Goal: Communication & Community: Ask a question

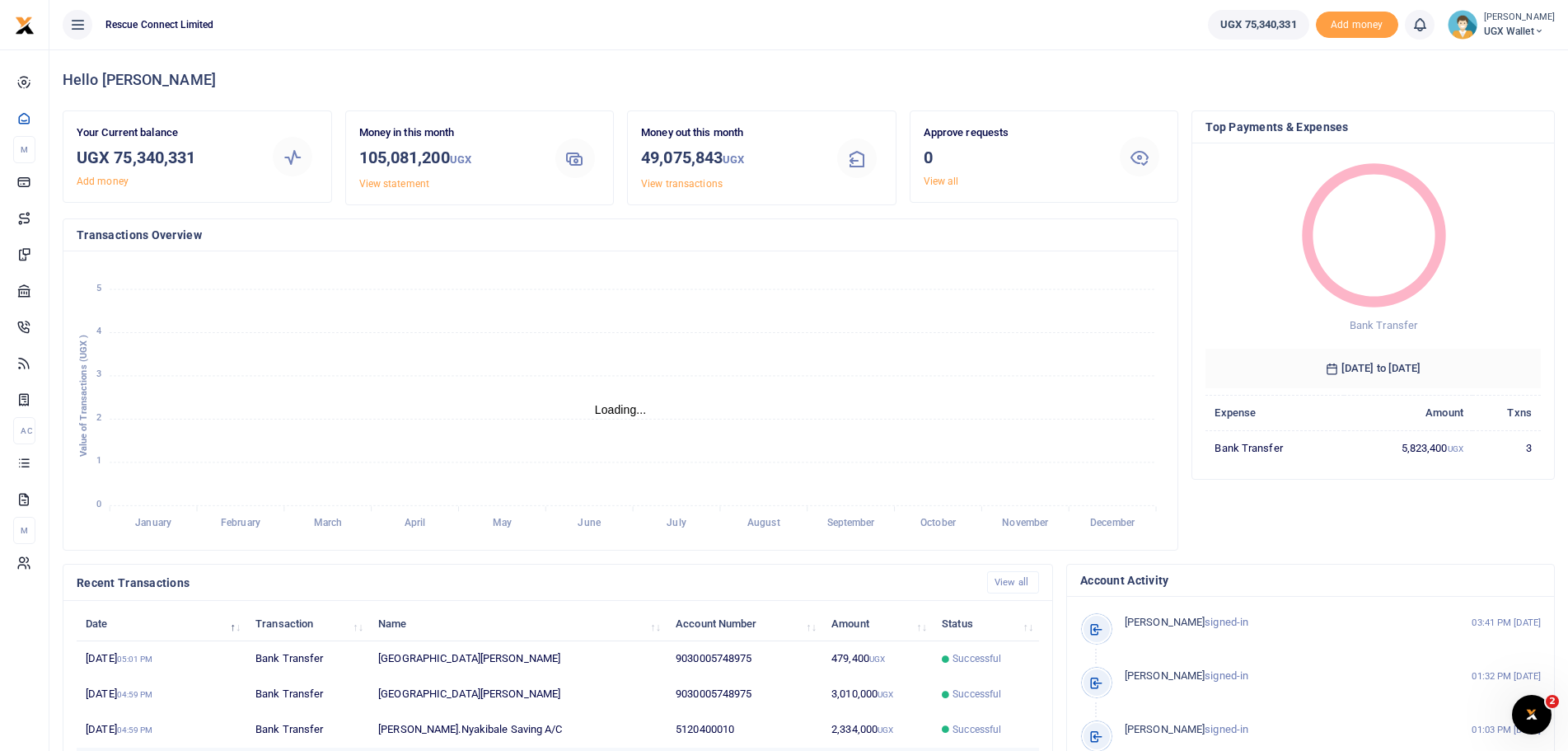
scroll to position [234, 0]
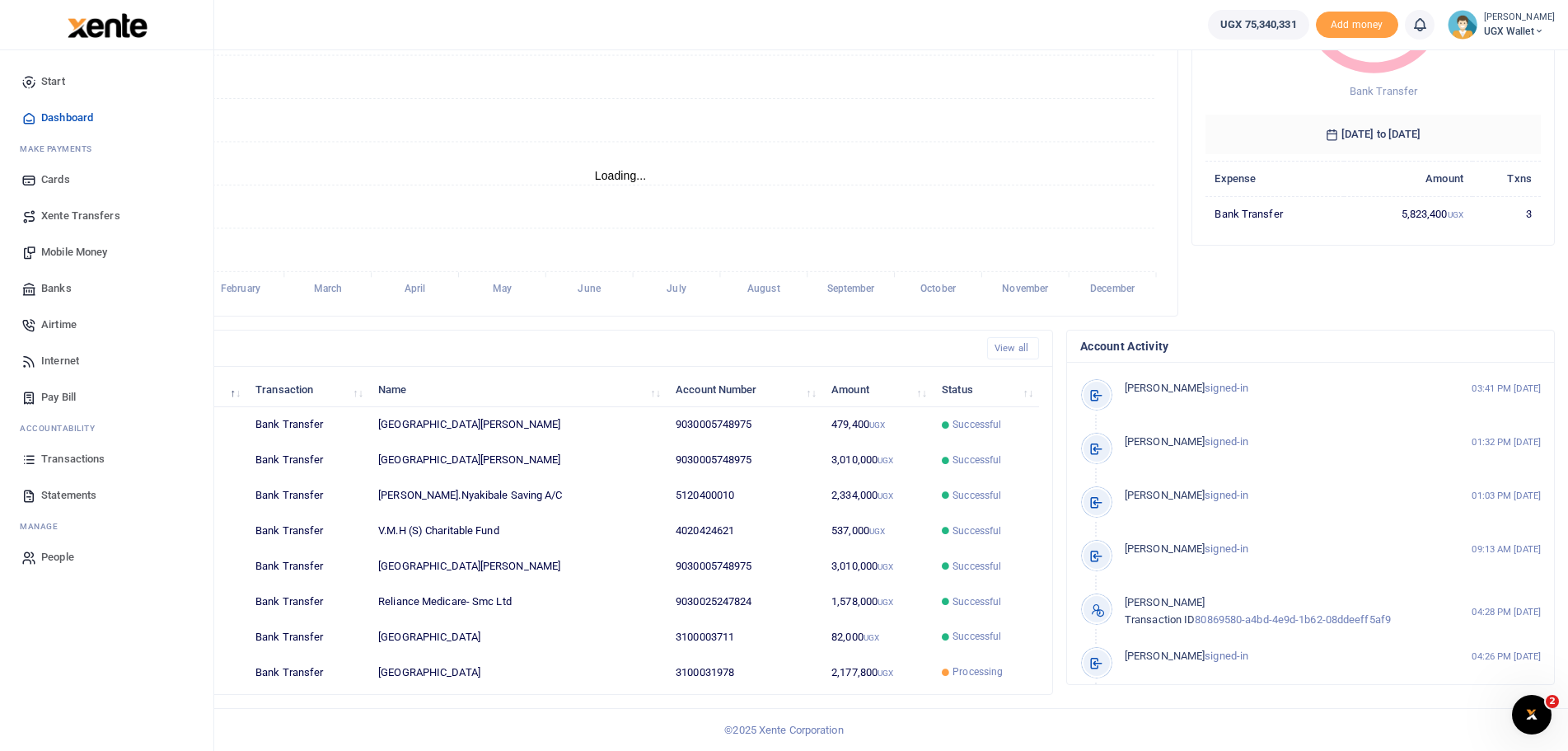
click at [91, 452] on span "Transactions" at bounding box center [73, 458] width 64 height 17
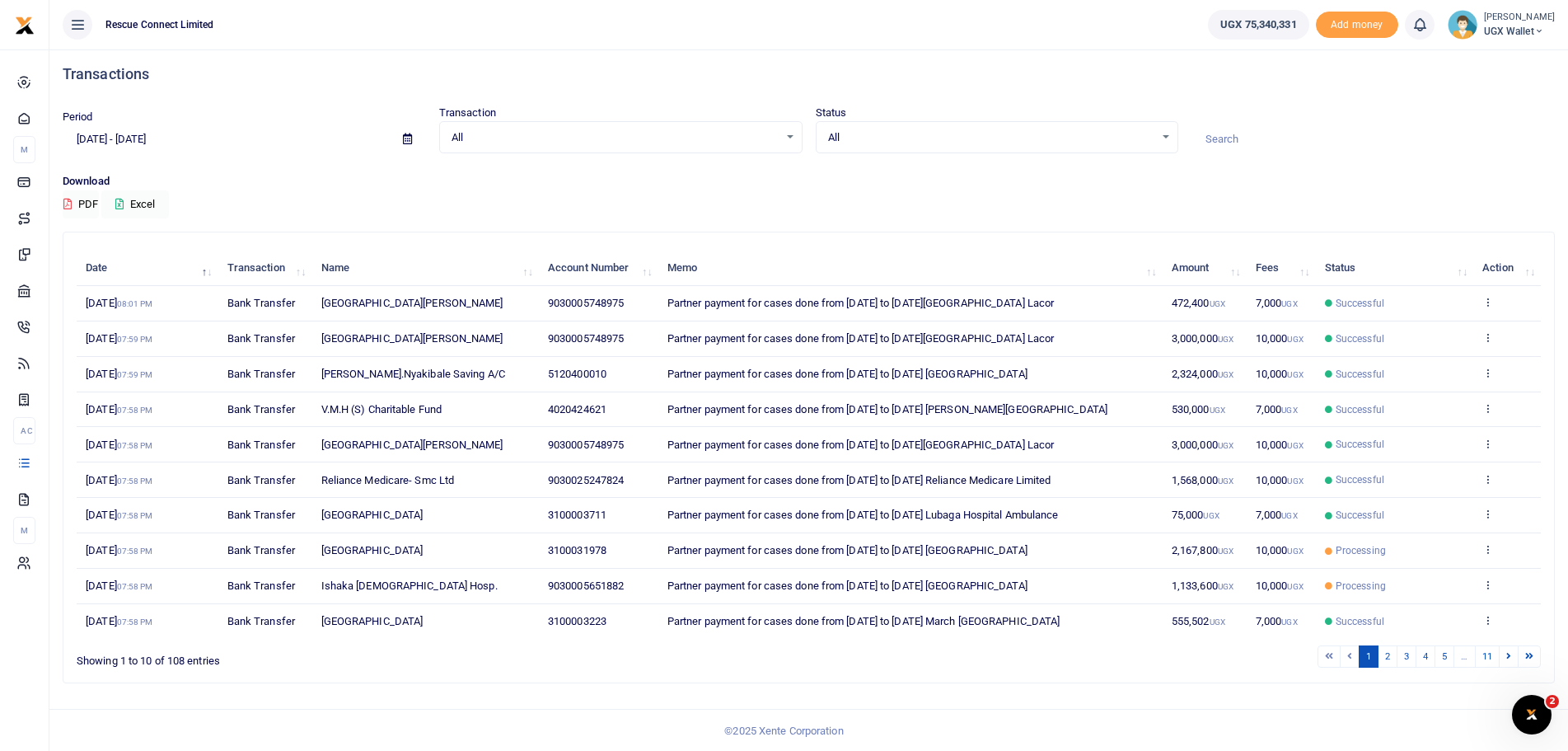
scroll to position [7, 0]
click at [1385, 651] on link "2" at bounding box center [1387, 655] width 20 height 22
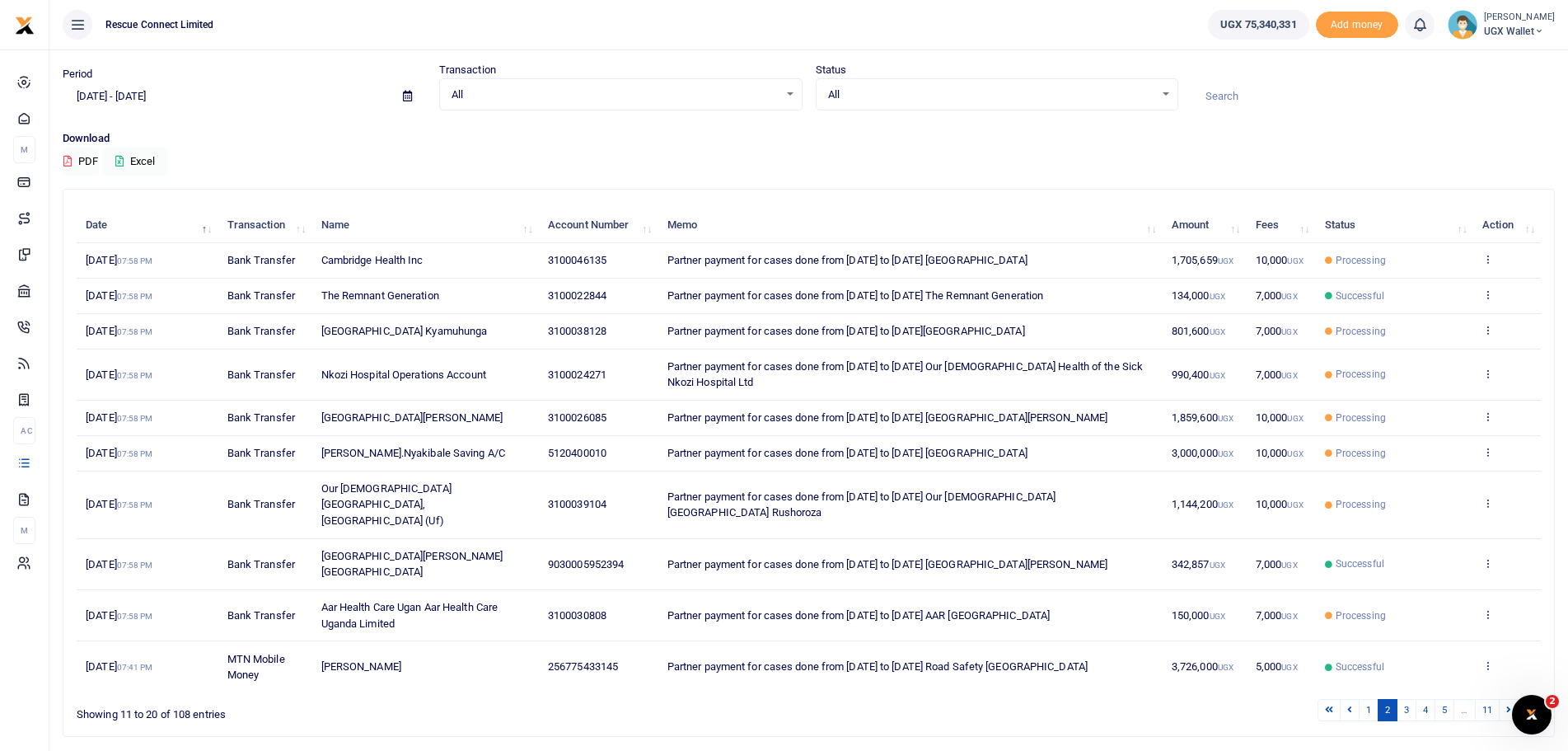
scroll to position [72, 0]
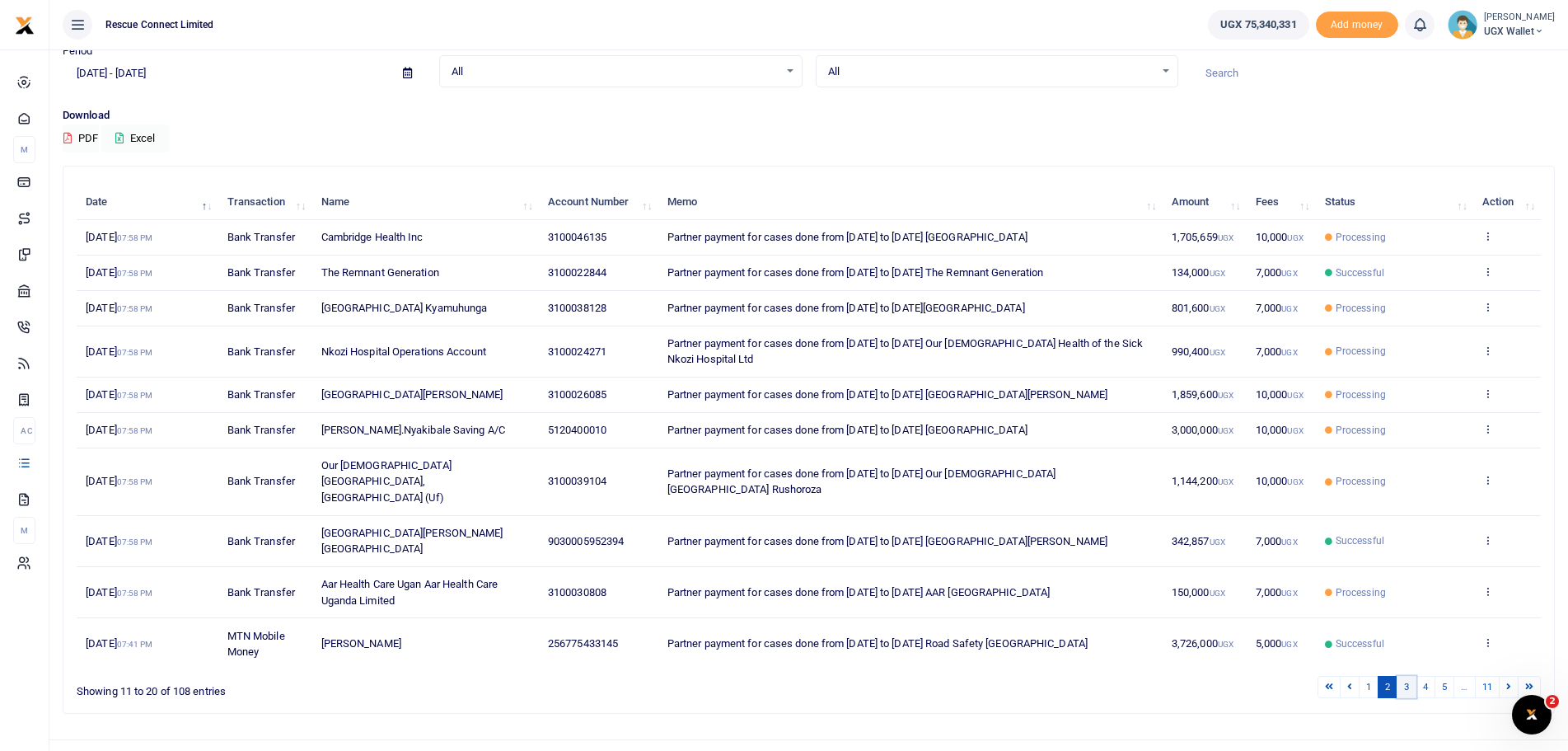
click at [1398, 676] on link "3" at bounding box center [1406, 687] width 20 height 22
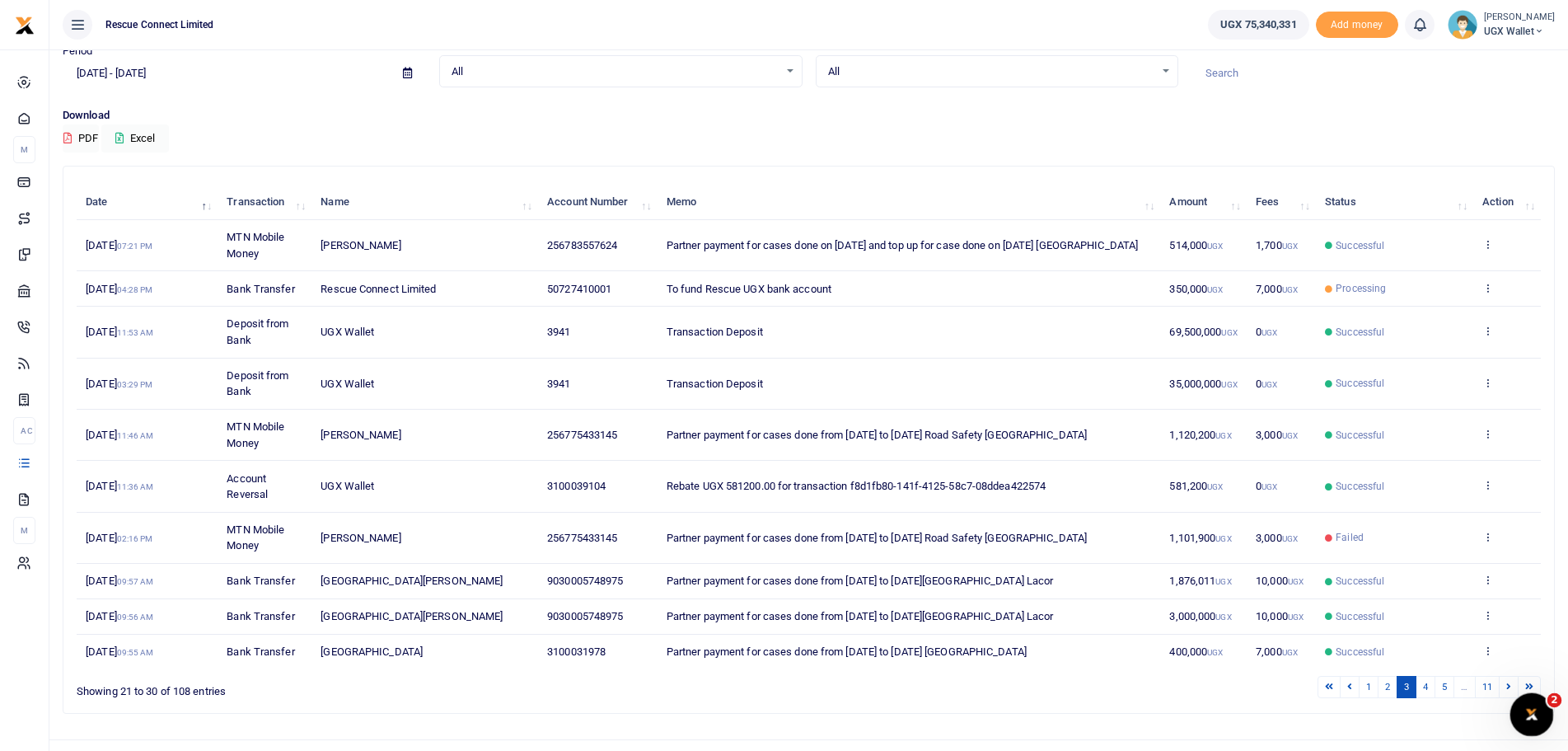
click at [1520, 703] on div "Open Intercom Messenger" at bounding box center [1529, 712] width 54 height 54
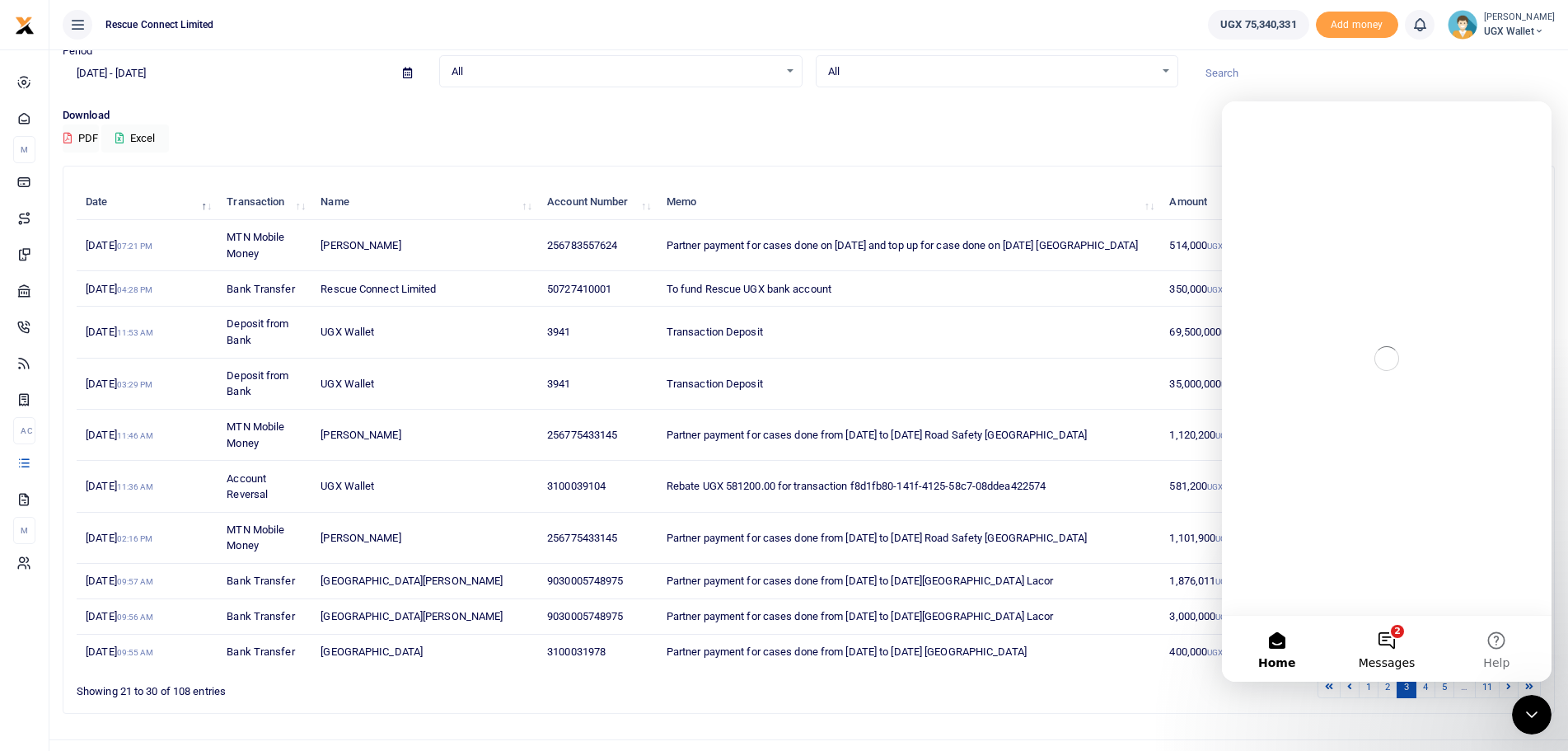
scroll to position [0, 0]
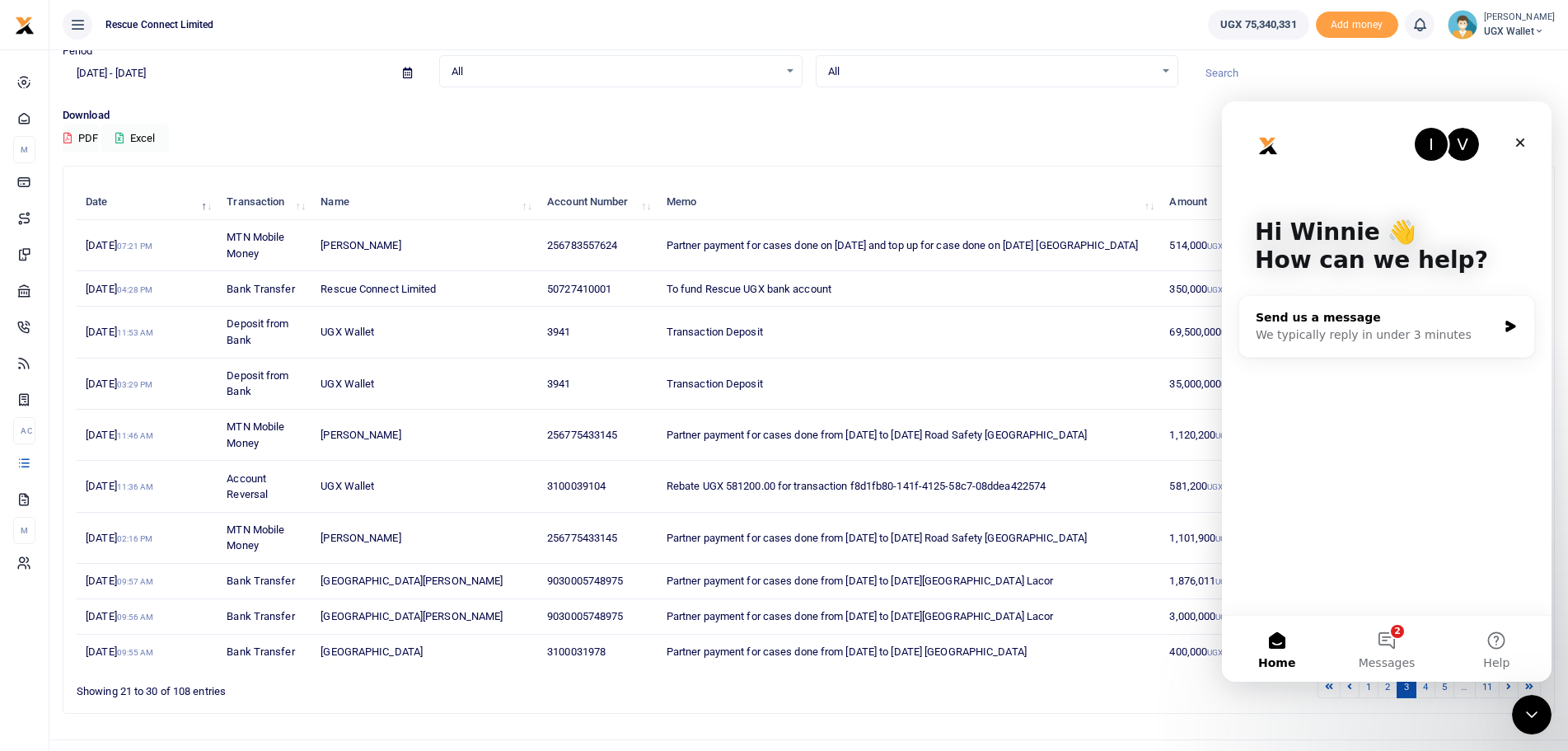
click at [1307, 328] on div "We typically reply in under 3 minutes" at bounding box center [1376, 335] width 242 height 17
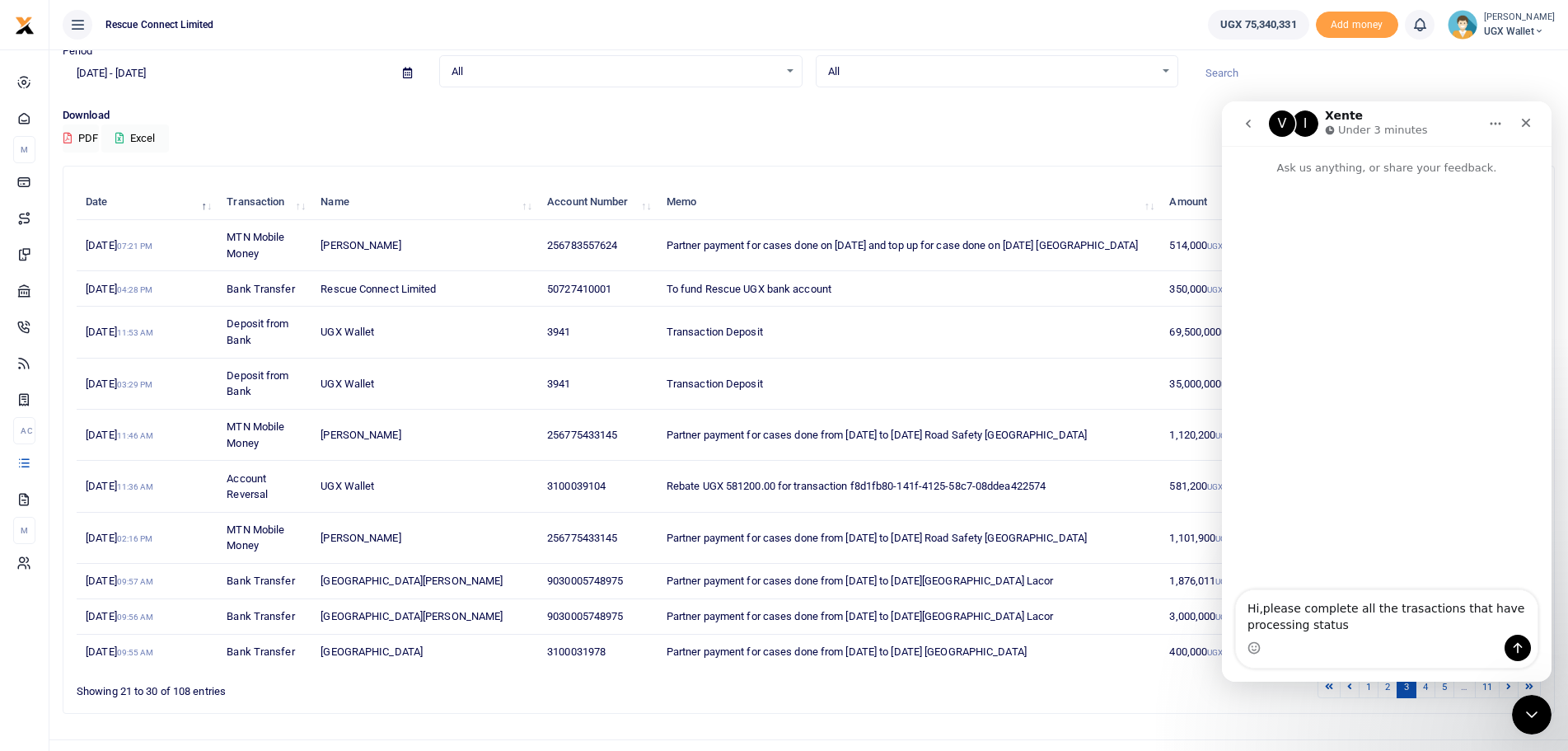
click at [1261, 607] on textarea "Hi,please complete all the trasactions that have processing status" at bounding box center [1386, 612] width 301 height 45
click at [1428, 607] on textarea "Hi, please complete all the trasactions that have processing status" at bounding box center [1386, 612] width 301 height 45
type textarea "Hi, please complete all the transactions that have processing status"
